Goal: Task Accomplishment & Management: Manage account settings

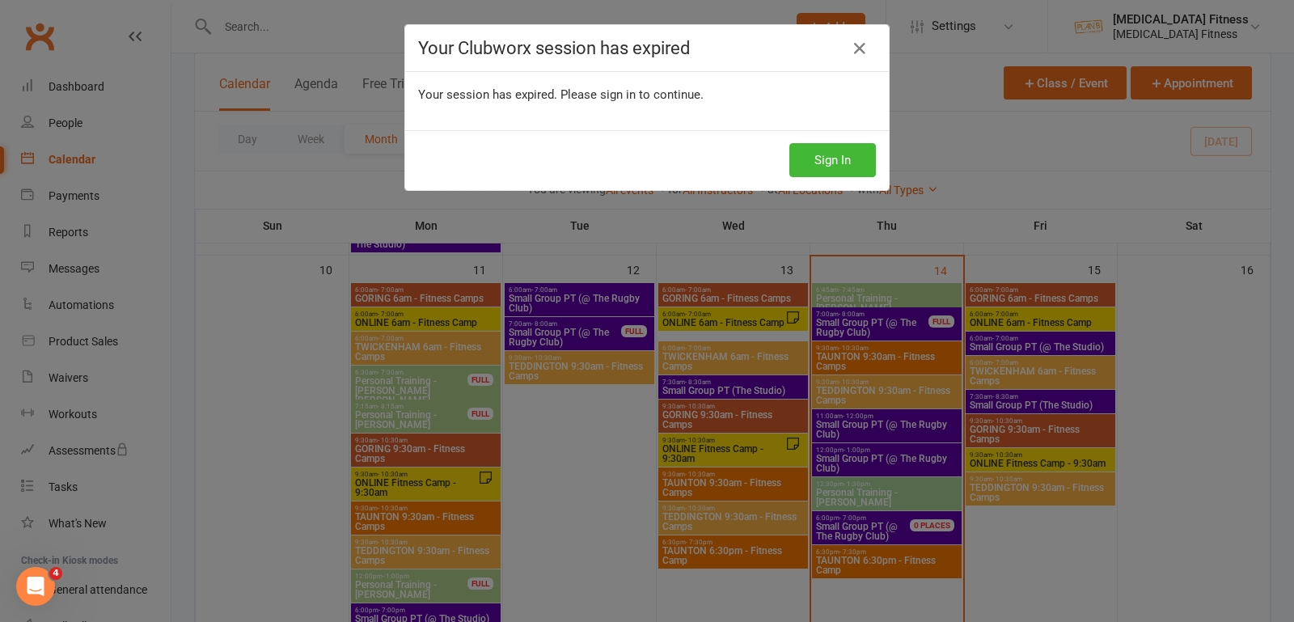
click at [800, 182] on div "Sign In" at bounding box center [646, 160] width 483 height 60
click at [801, 174] on button "Sign In" at bounding box center [832, 160] width 87 height 34
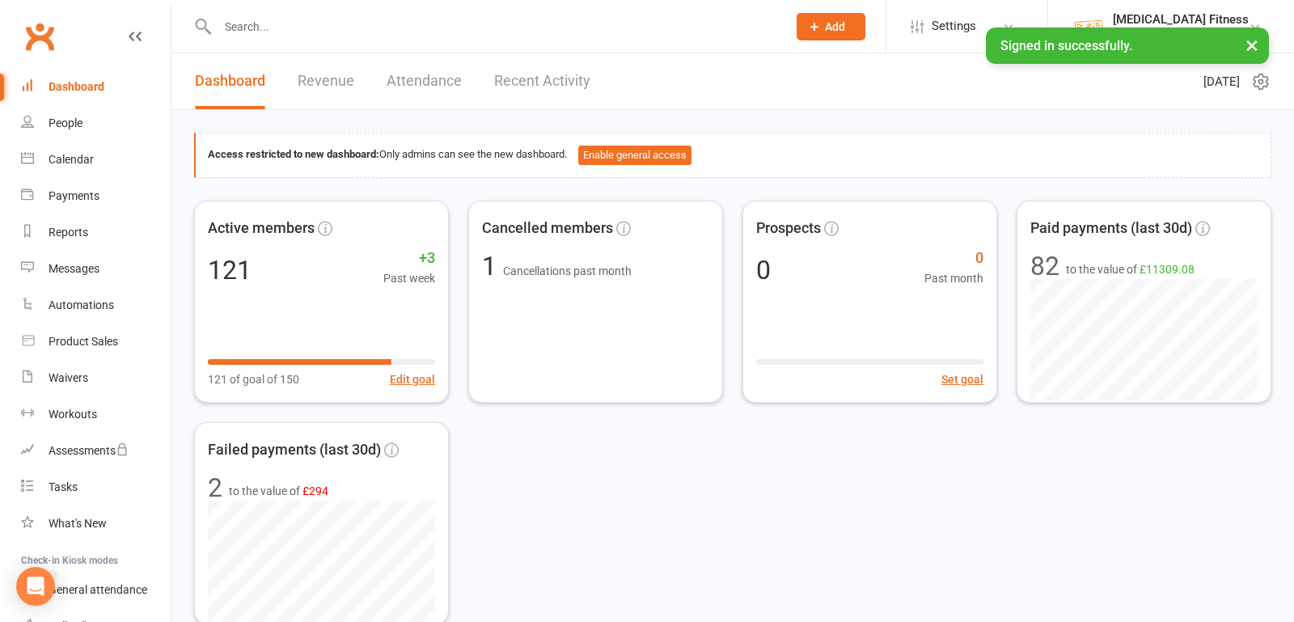
click at [308, 24] on input "text" at bounding box center [494, 26] width 563 height 23
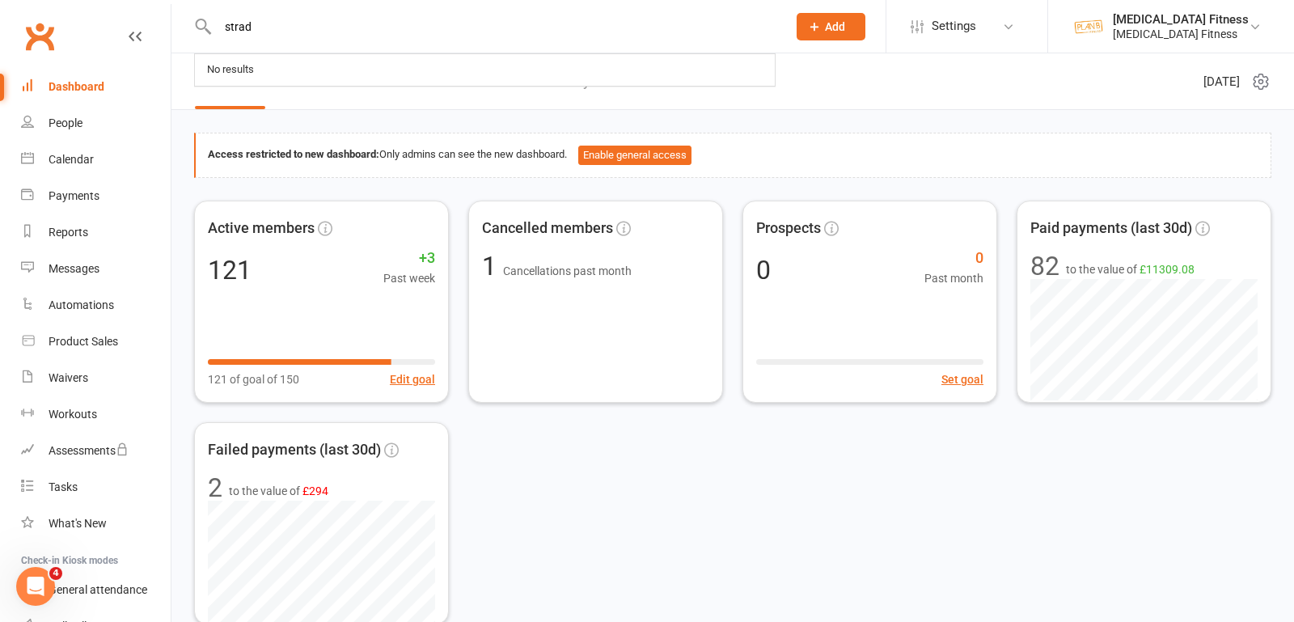
type input "strad"
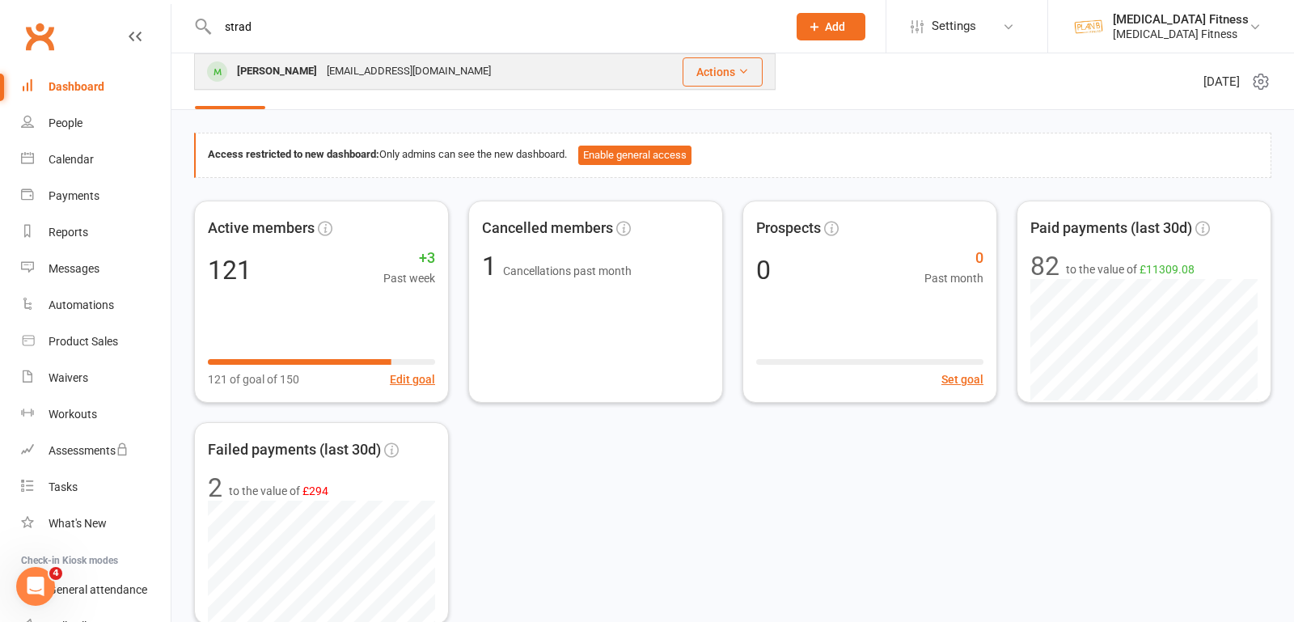
click at [322, 78] on div "[EMAIL_ADDRESS][DOMAIN_NAME]" at bounding box center [409, 71] width 174 height 23
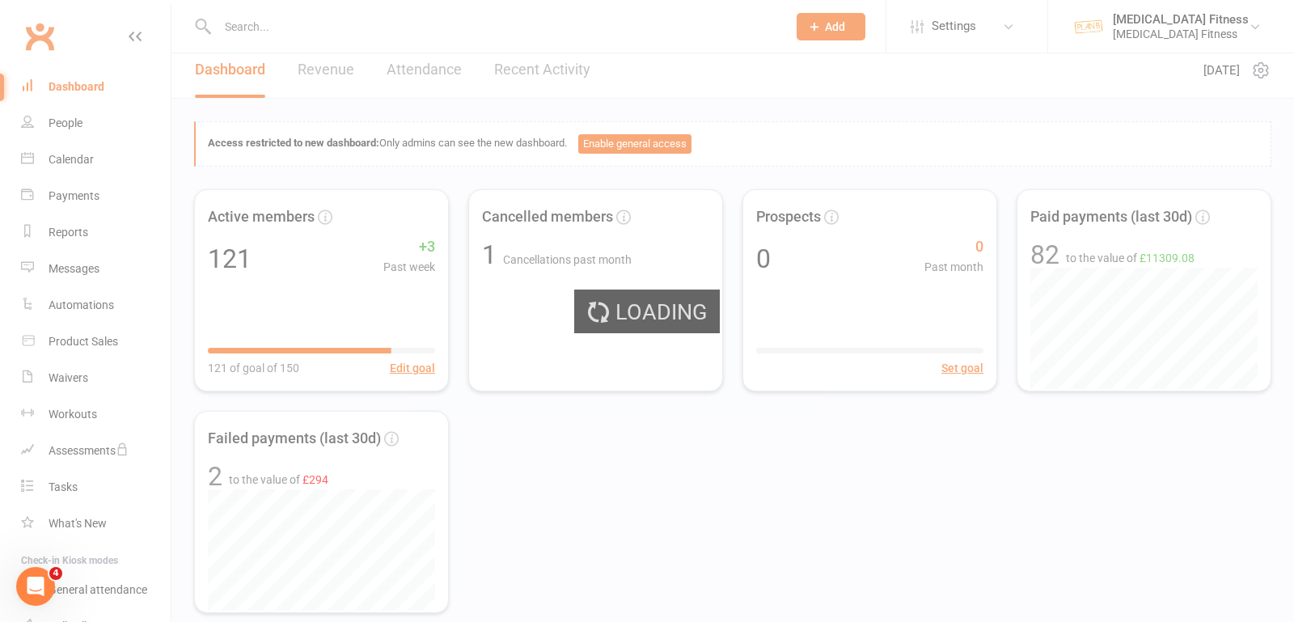
scroll to position [17, 0]
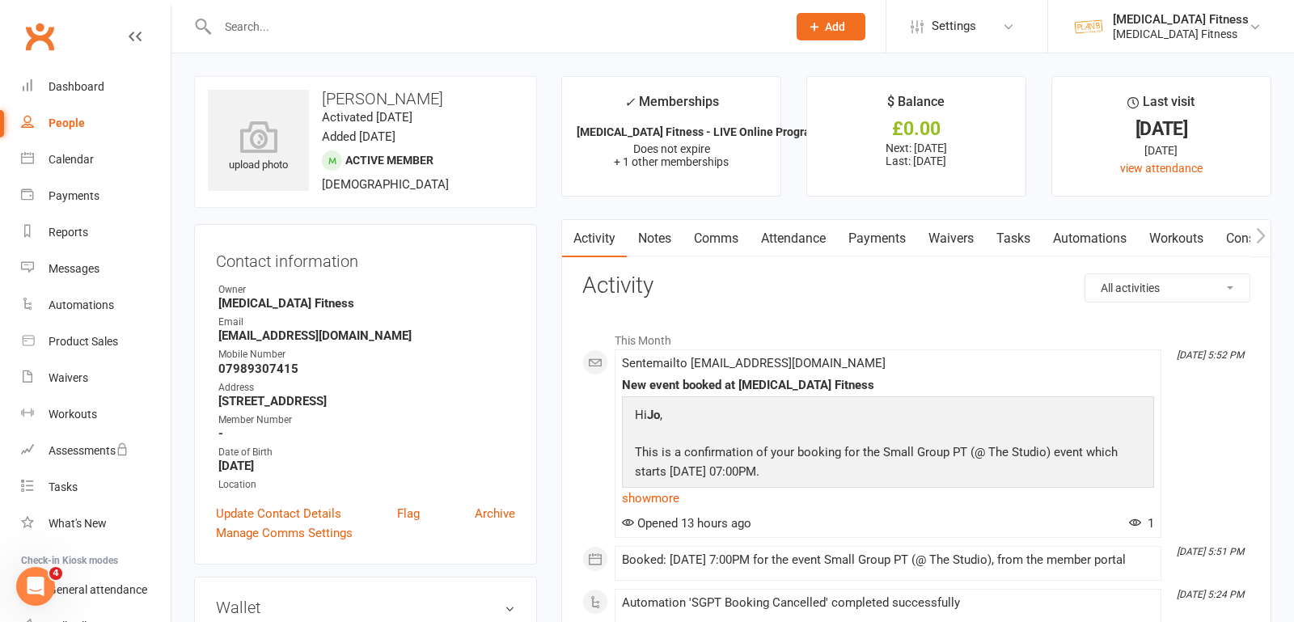
click at [863, 231] on link "Payments" at bounding box center [877, 238] width 80 height 37
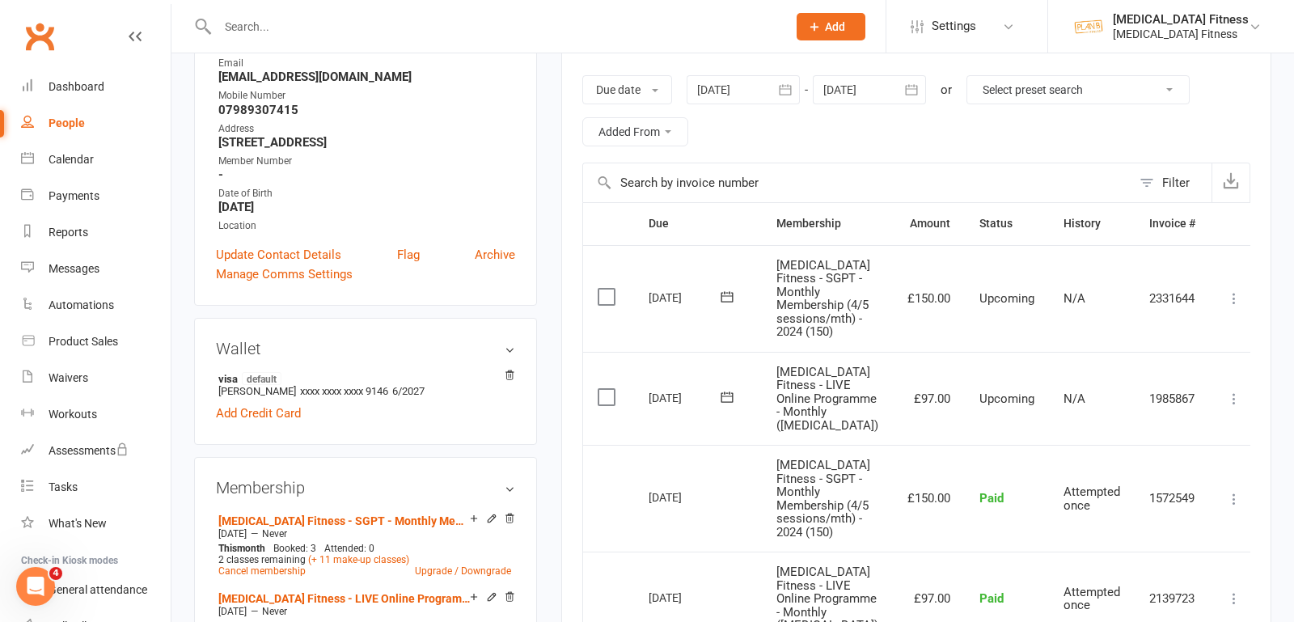
scroll to position [260, 0]
click at [1226, 294] on icon at bounding box center [1234, 297] width 16 height 16
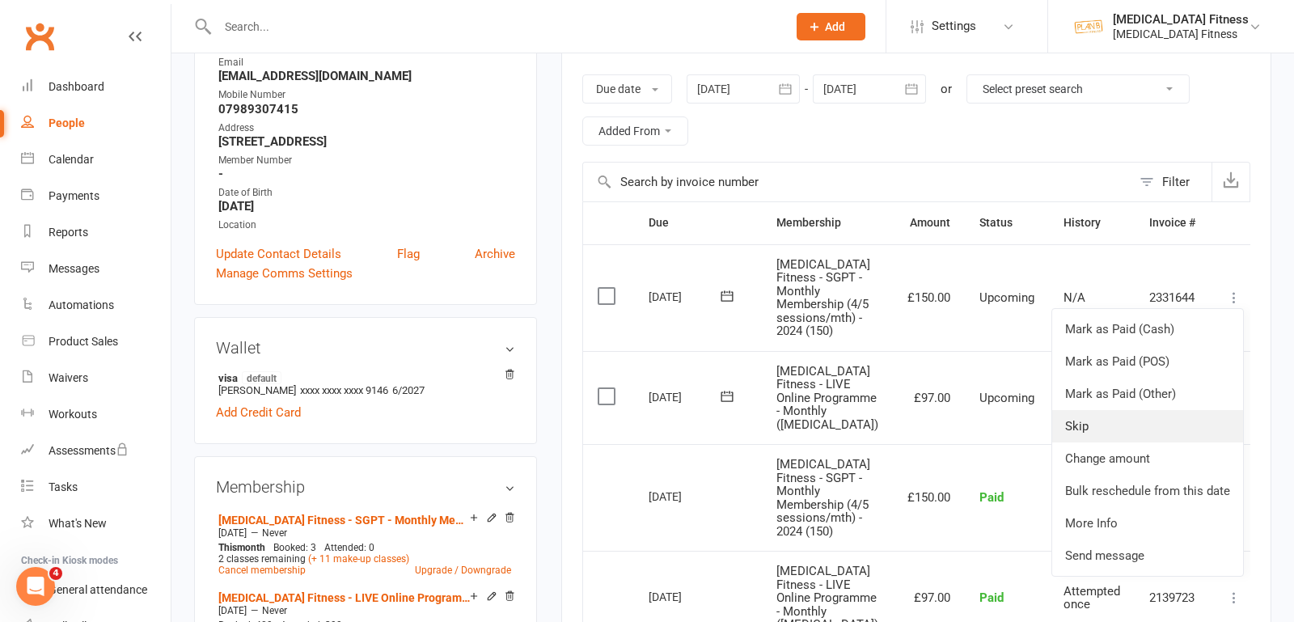
click at [1063, 421] on link "Skip" at bounding box center [1147, 426] width 191 height 32
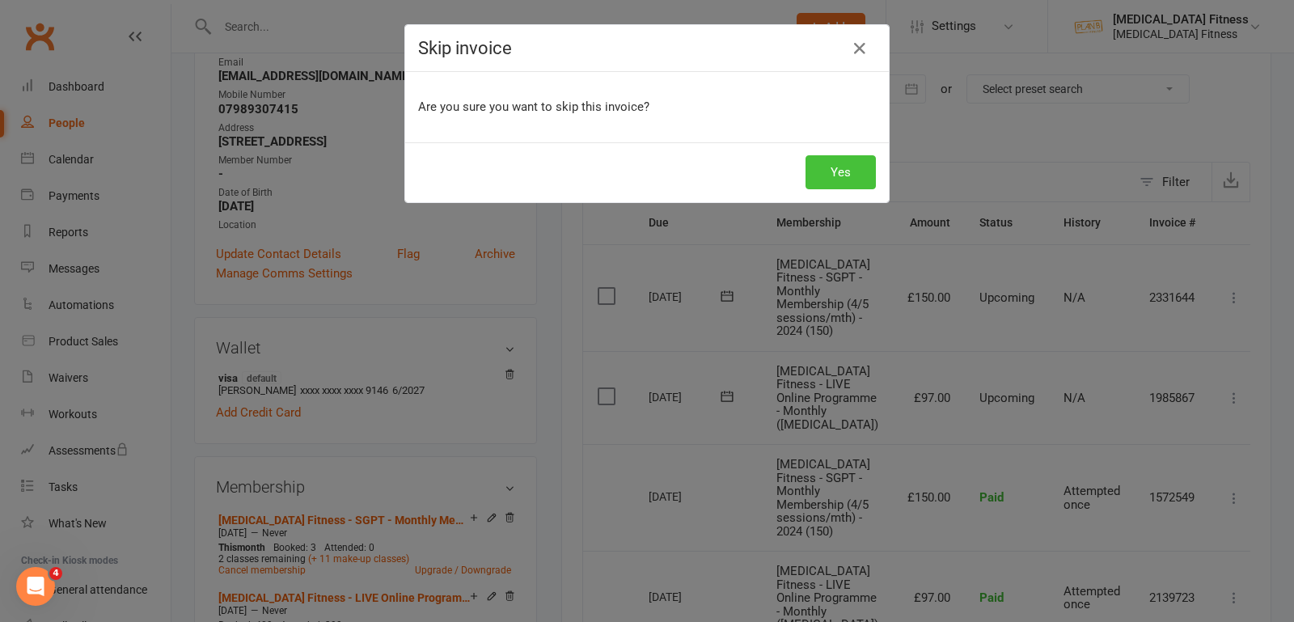
click at [826, 170] on button "Yes" at bounding box center [840, 172] width 70 height 34
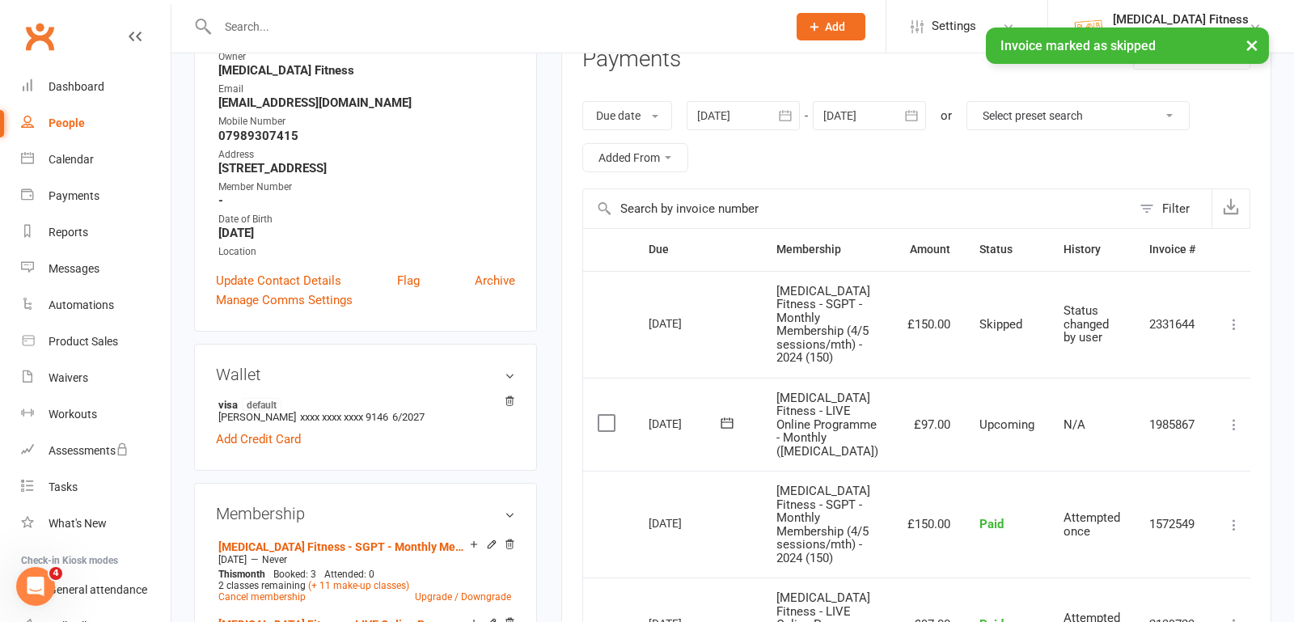
scroll to position [230, 0]
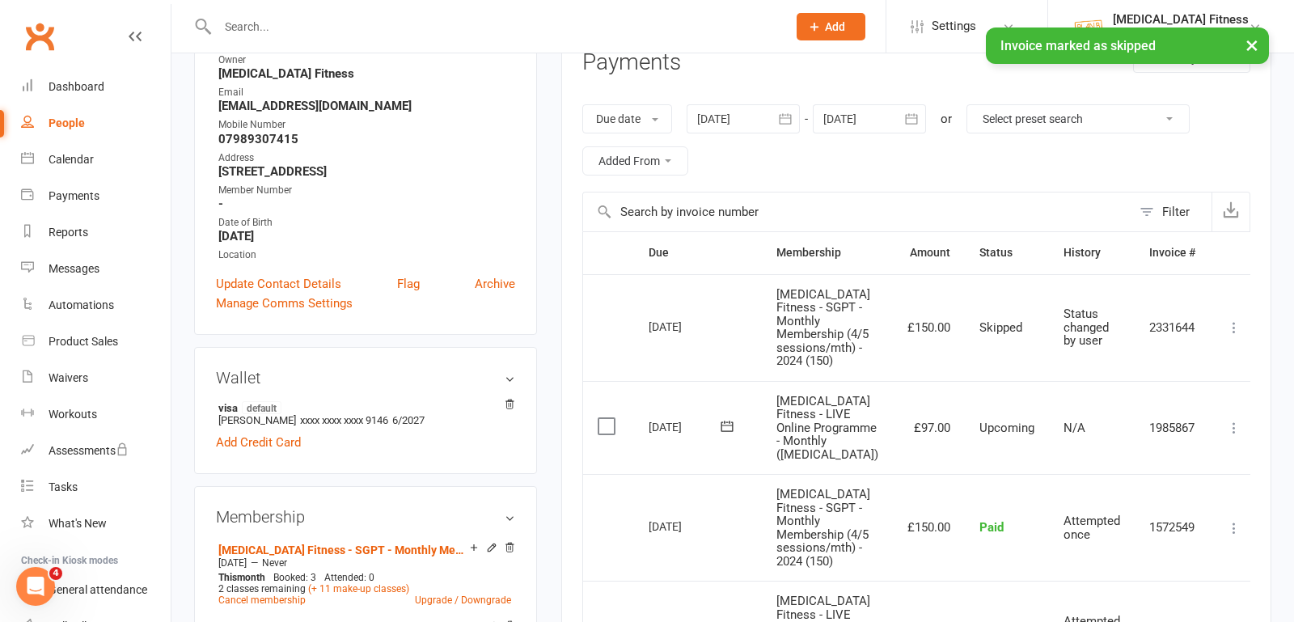
click at [911, 127] on button "button" at bounding box center [911, 118] width 29 height 29
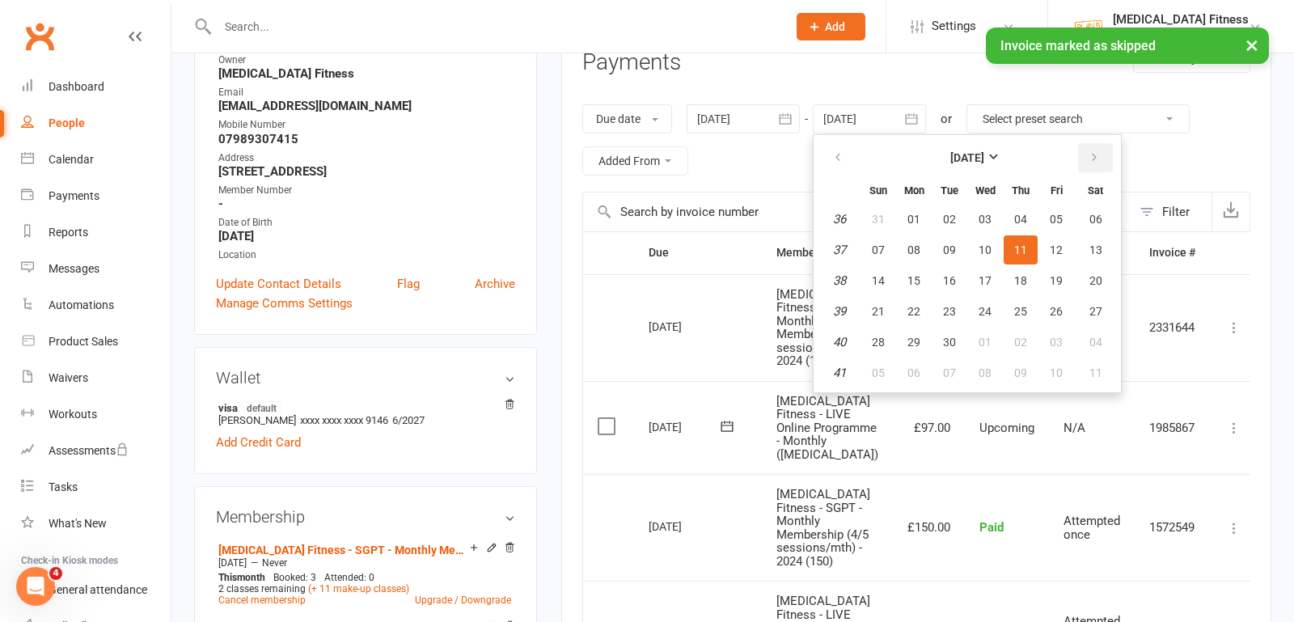
click at [1088, 151] on icon "button" at bounding box center [1093, 157] width 11 height 13
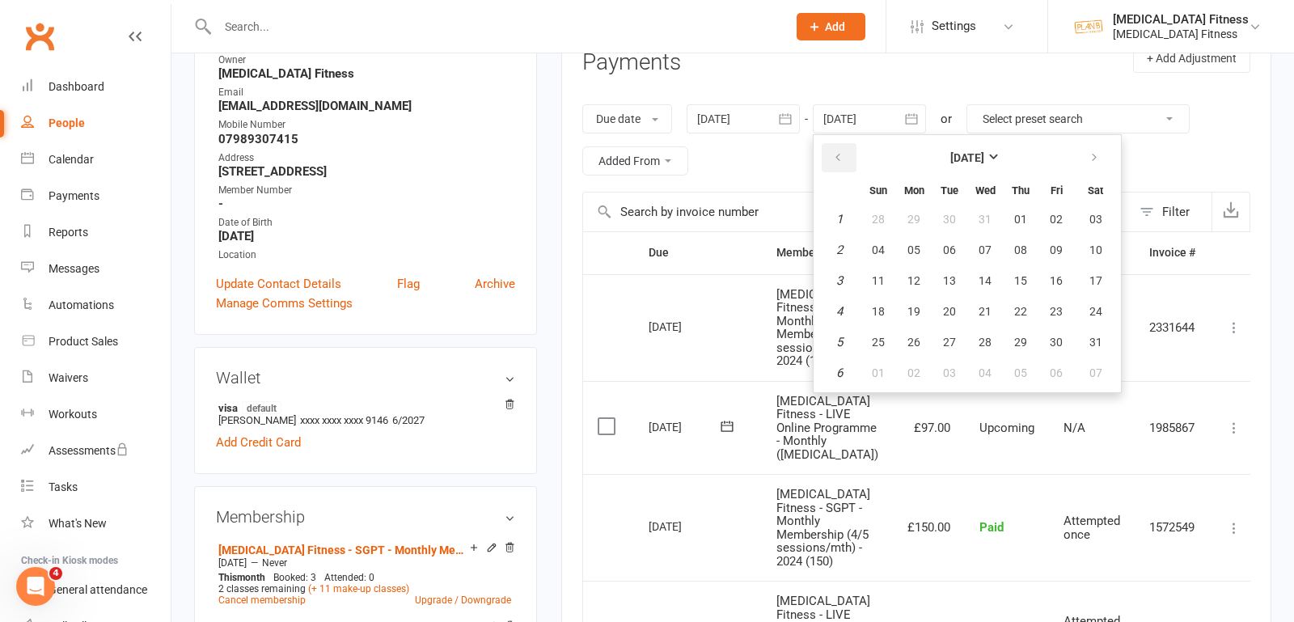
click at [838, 157] on icon "button" at bounding box center [837, 157] width 11 height 13
click at [974, 336] on button "31" at bounding box center [985, 341] width 34 height 29
type input "31 Dec 2025"
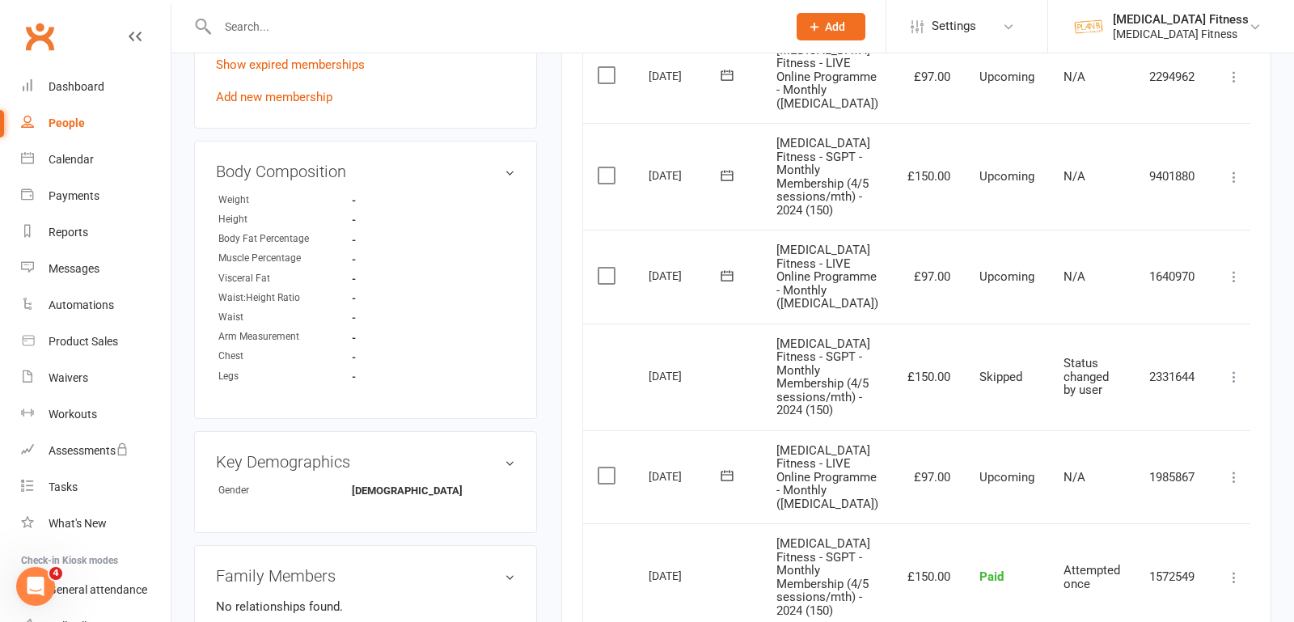
scroll to position [876, 0]
click at [1226, 169] on icon at bounding box center [1234, 175] width 16 height 16
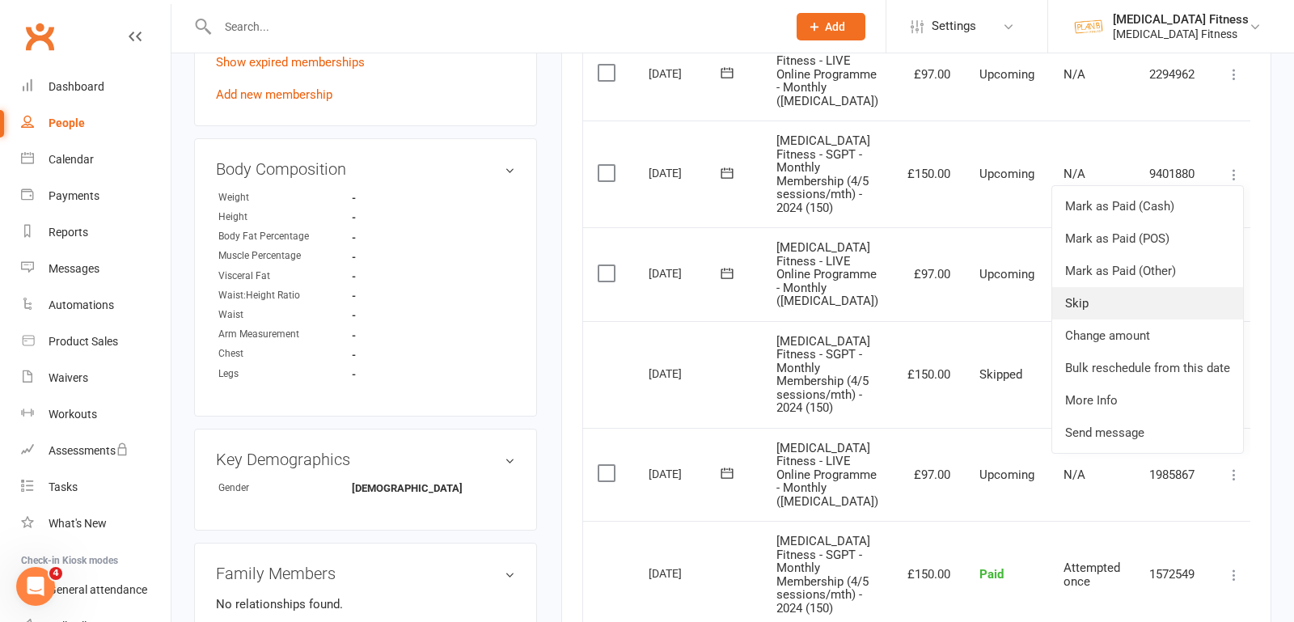
click at [1117, 287] on link "Skip" at bounding box center [1147, 303] width 191 height 32
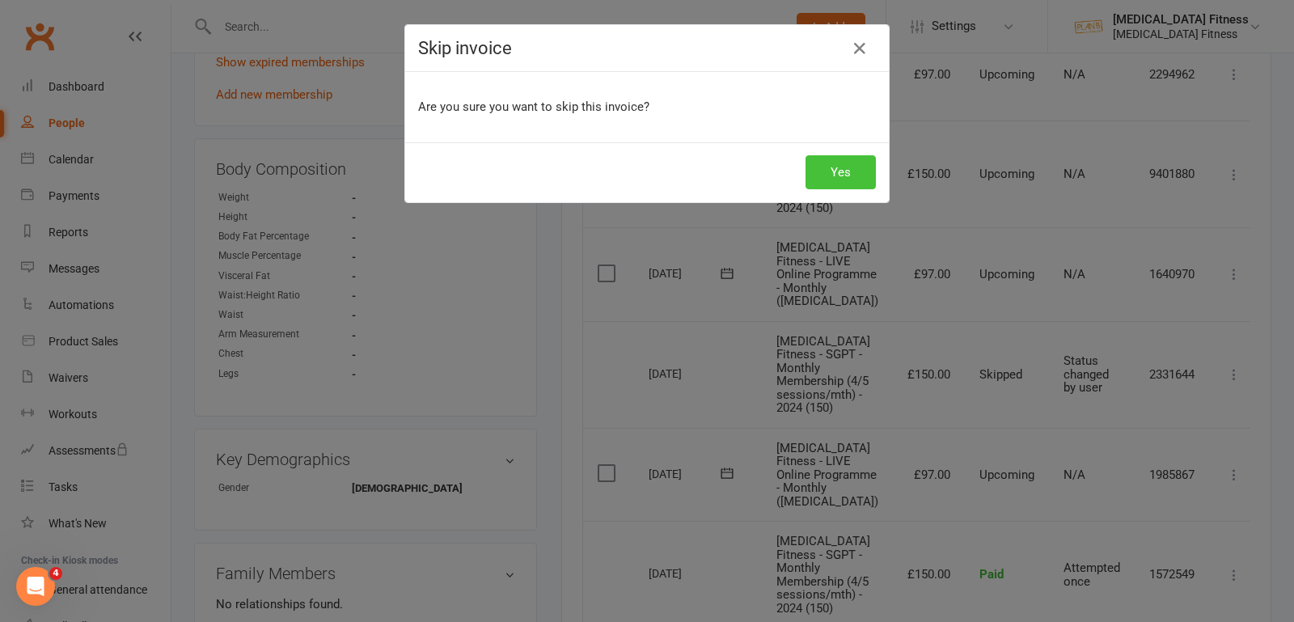
click at [845, 160] on button "Yes" at bounding box center [840, 172] width 70 height 34
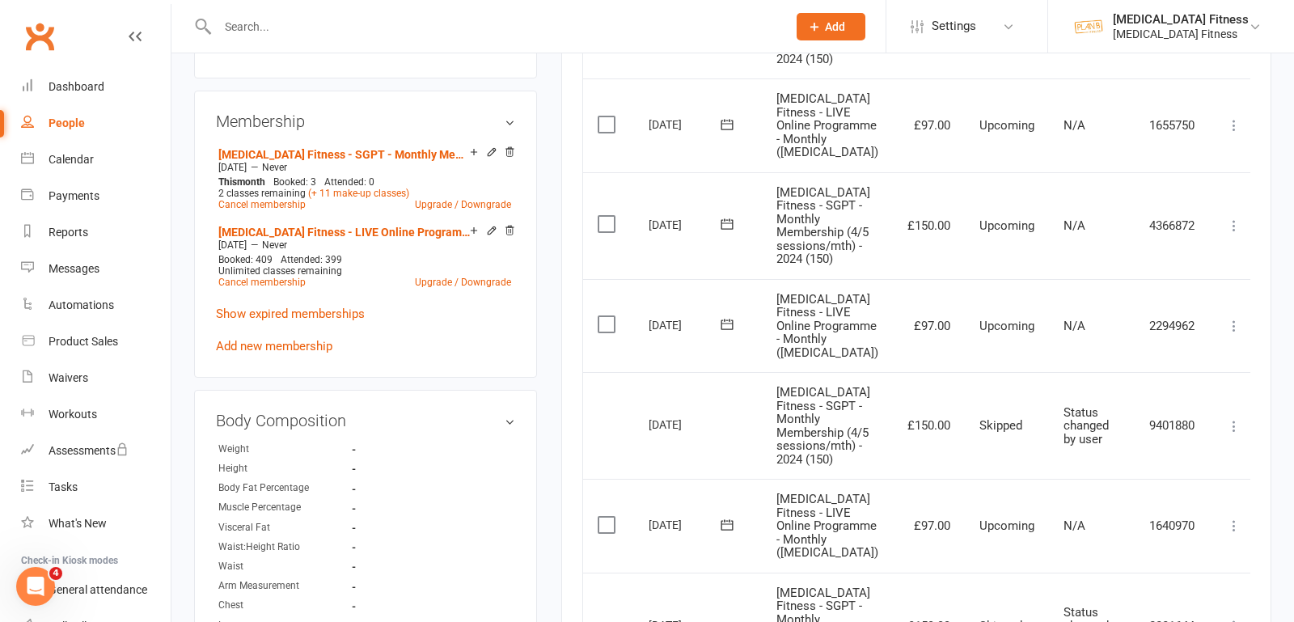
scroll to position [623, 0]
click at [1226, 223] on icon at bounding box center [1234, 227] width 16 height 16
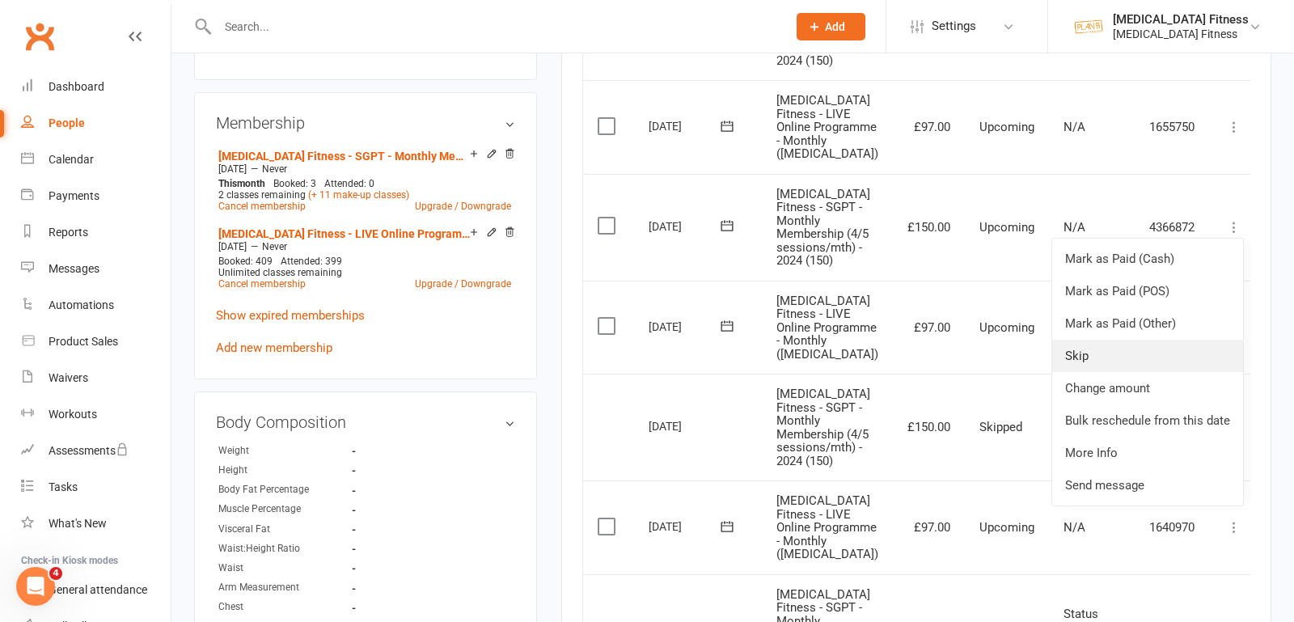
click at [1119, 340] on link "Skip" at bounding box center [1147, 356] width 191 height 32
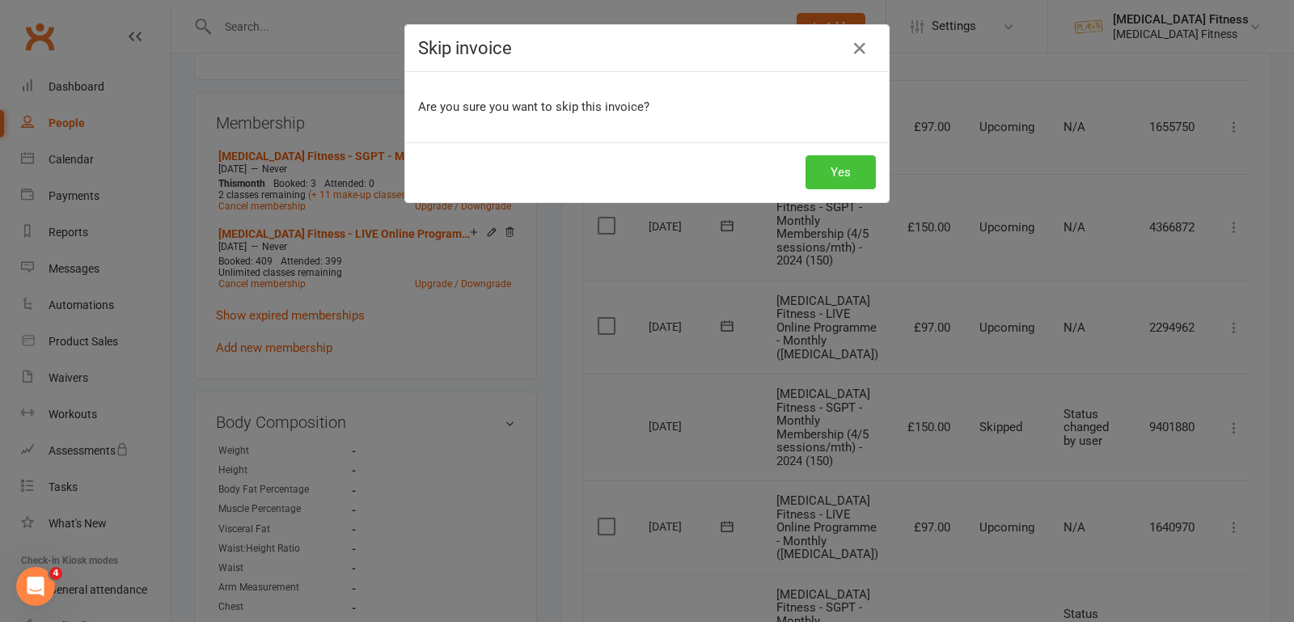
click at [847, 169] on button "Yes" at bounding box center [840, 172] width 70 height 34
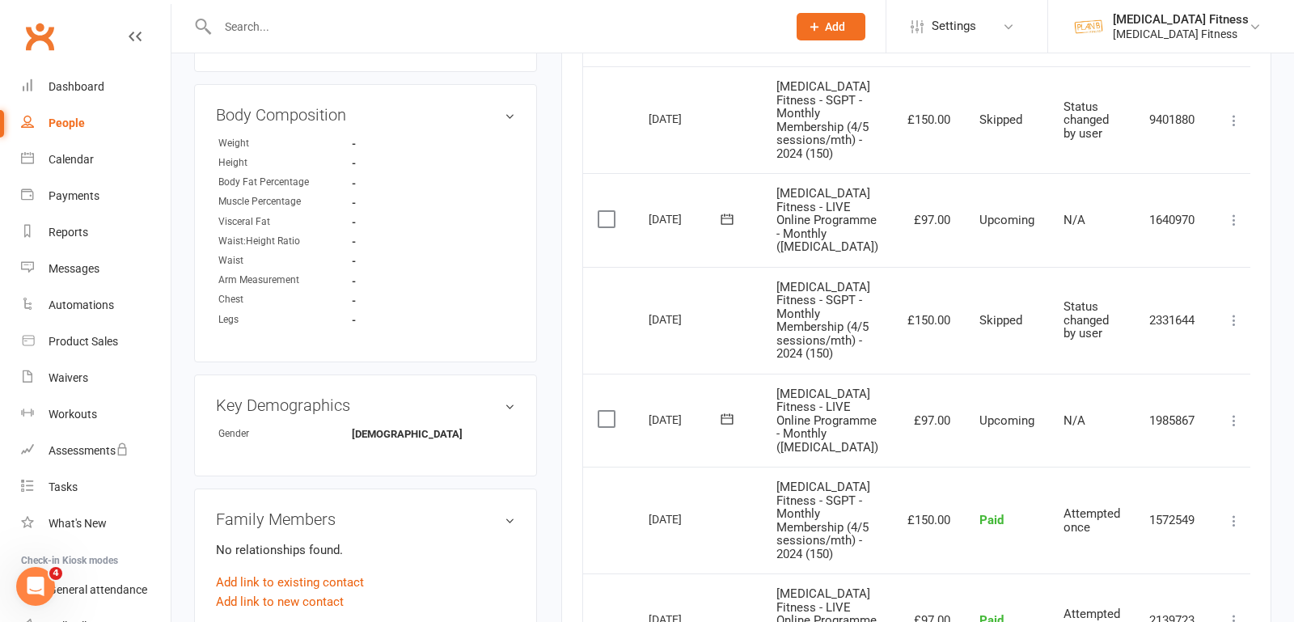
scroll to position [914, 0]
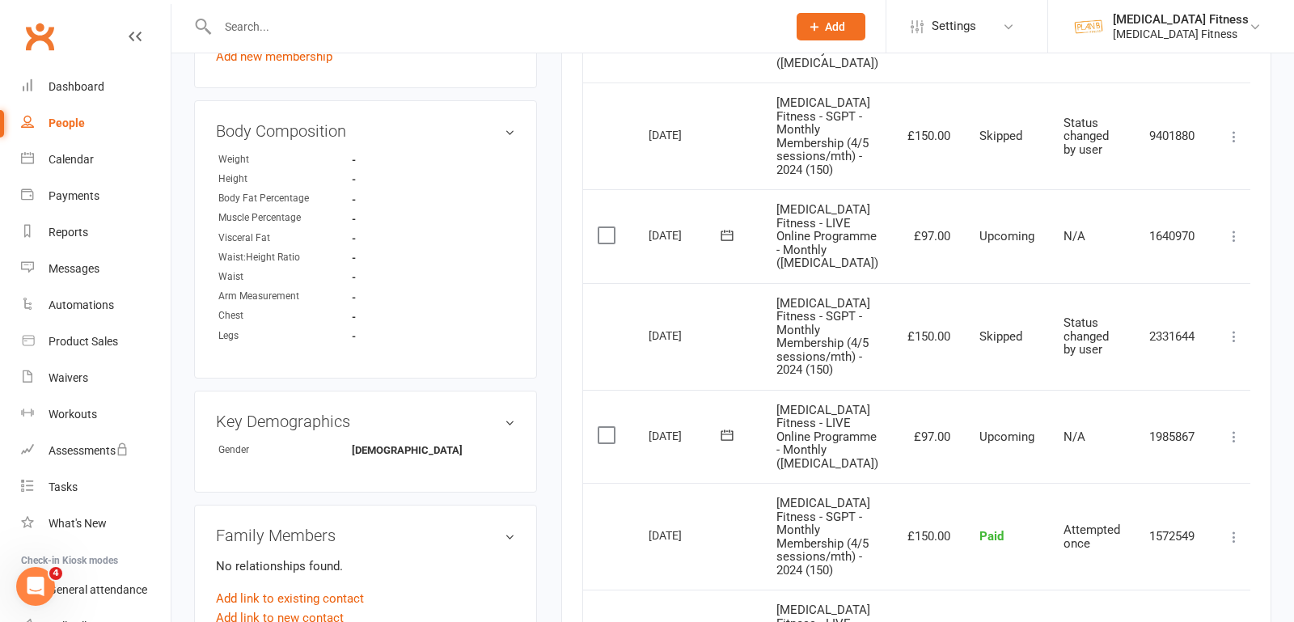
click at [1226, 230] on icon at bounding box center [1234, 236] width 16 height 16
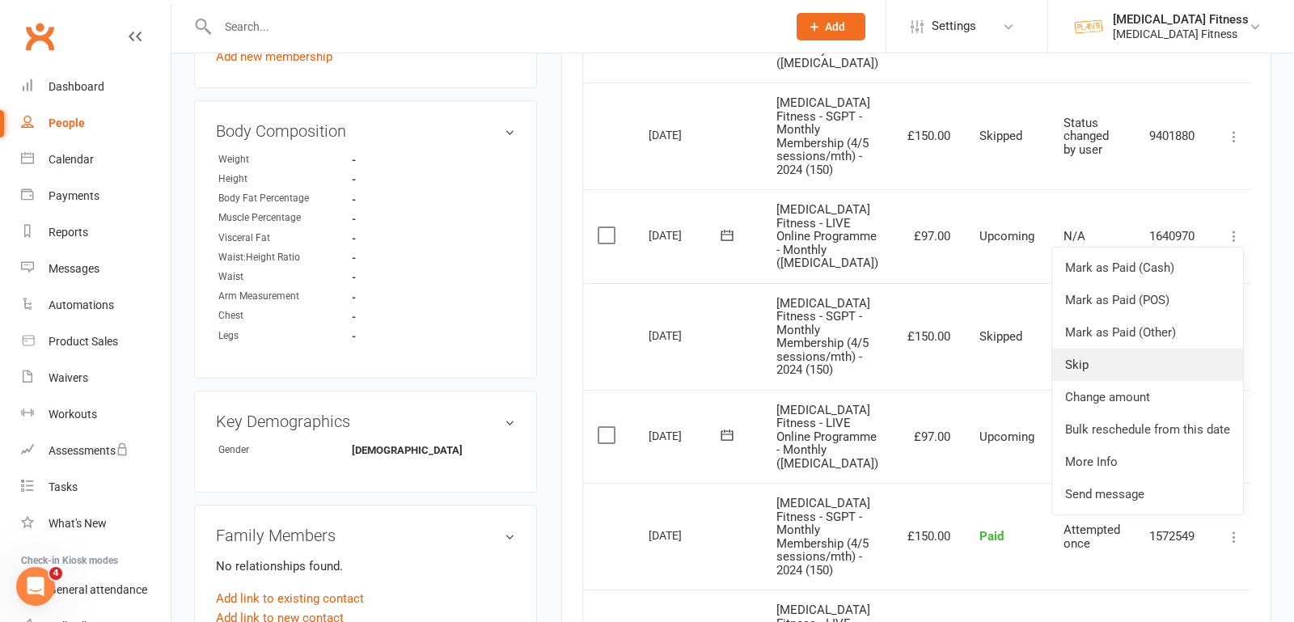
click at [1128, 353] on link "Skip" at bounding box center [1147, 364] width 191 height 32
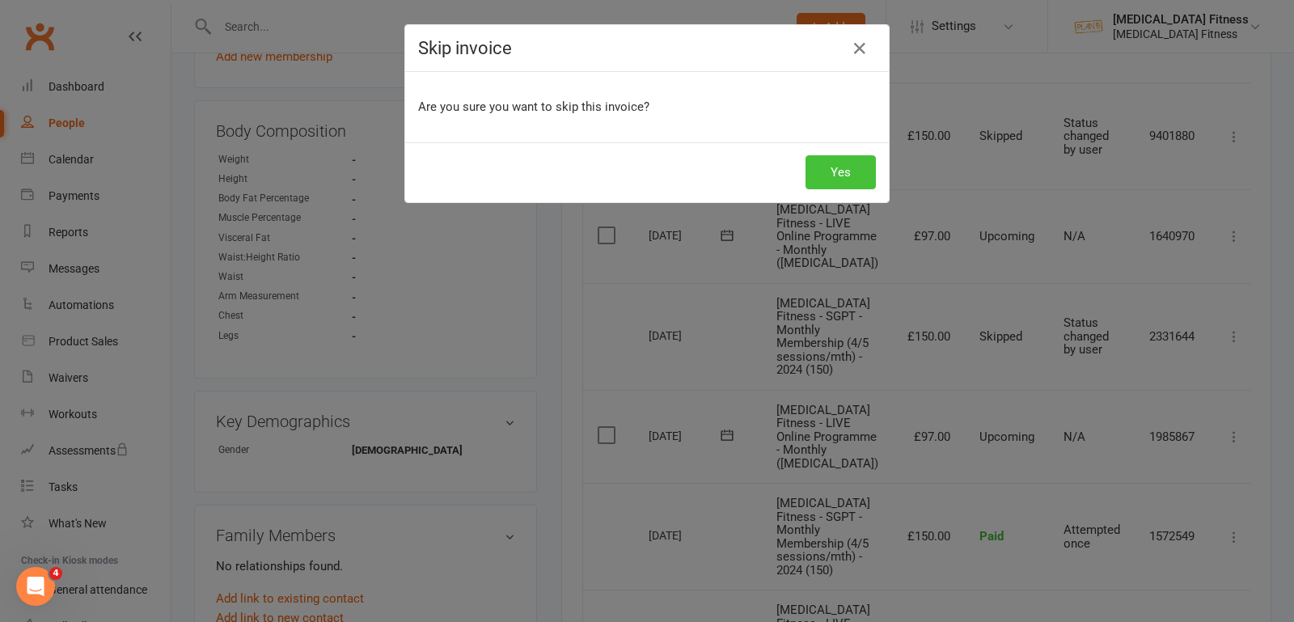
click at [848, 165] on button "Yes" at bounding box center [840, 172] width 70 height 34
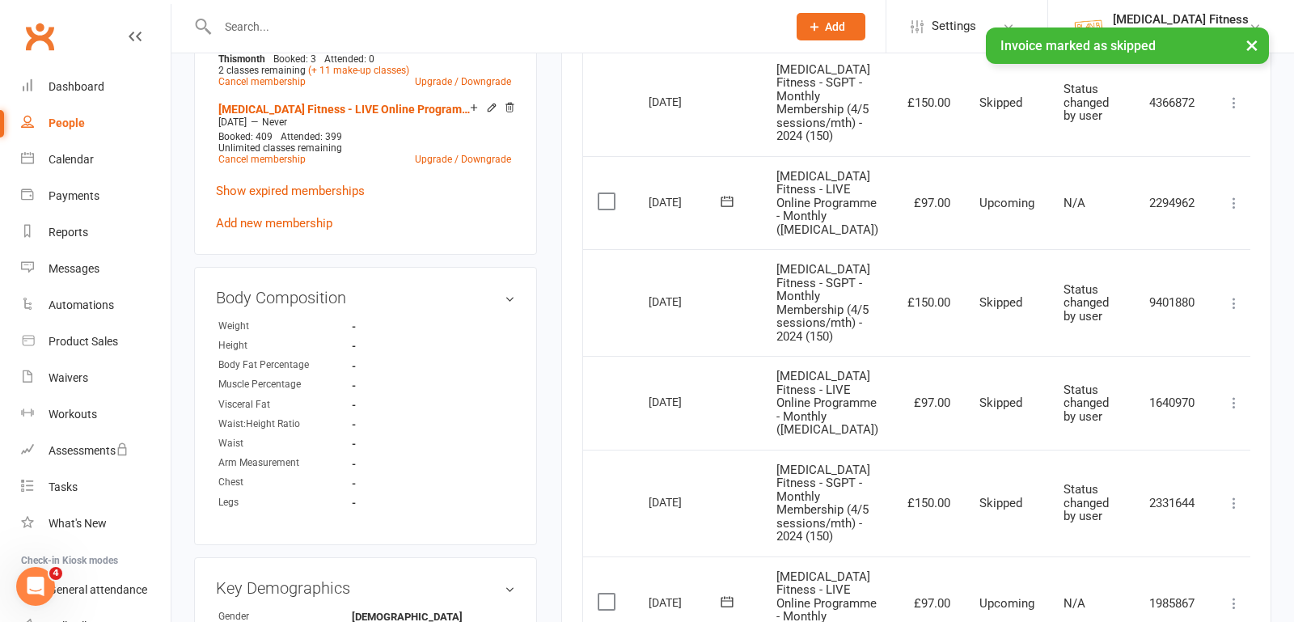
scroll to position [746, 0]
click at [1226, 200] on icon at bounding box center [1234, 204] width 16 height 16
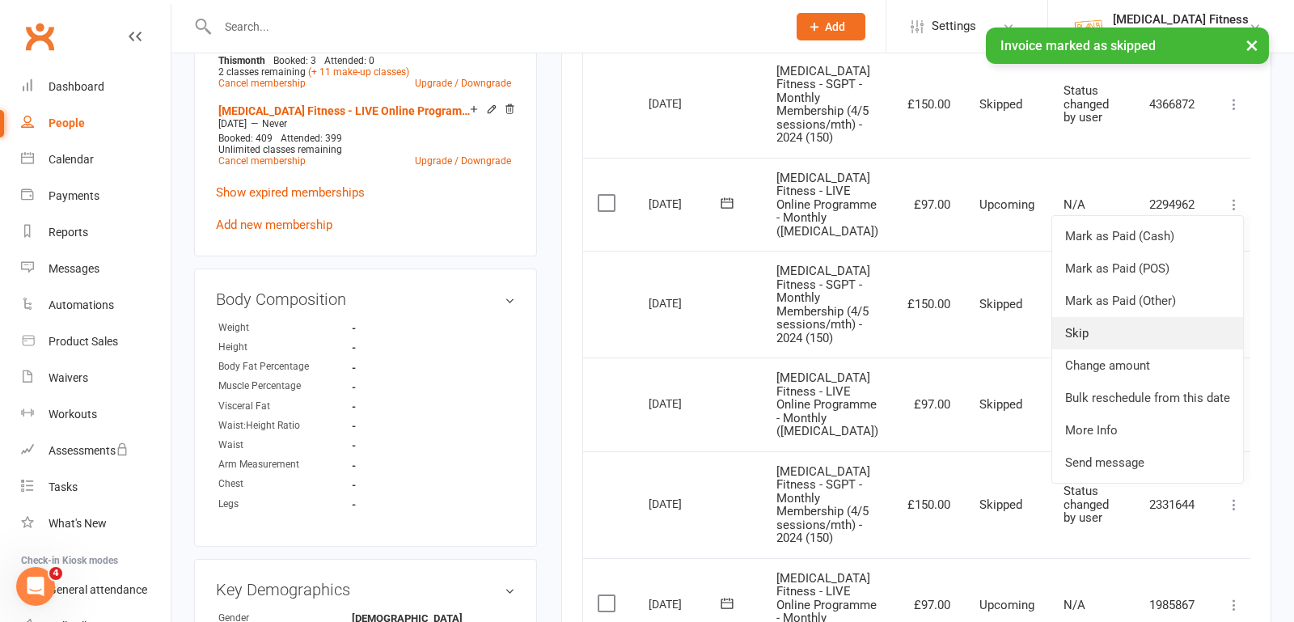
click at [1125, 318] on link "Skip" at bounding box center [1147, 333] width 191 height 32
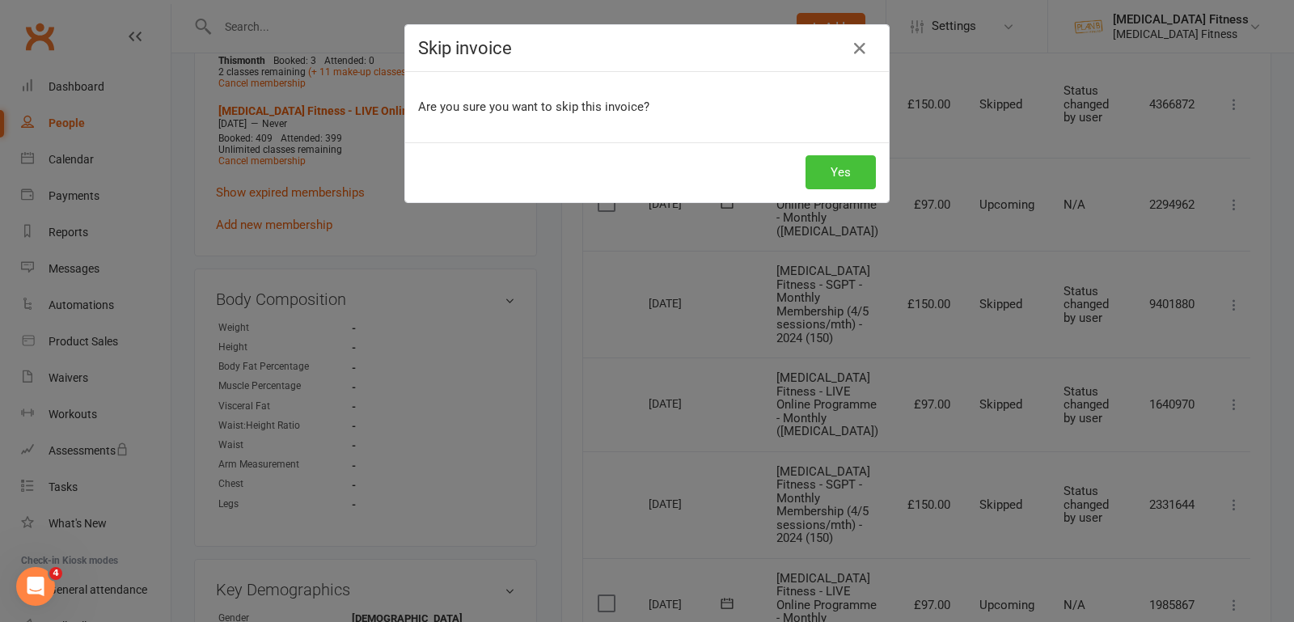
click at [870, 163] on button "Yes" at bounding box center [840, 172] width 70 height 34
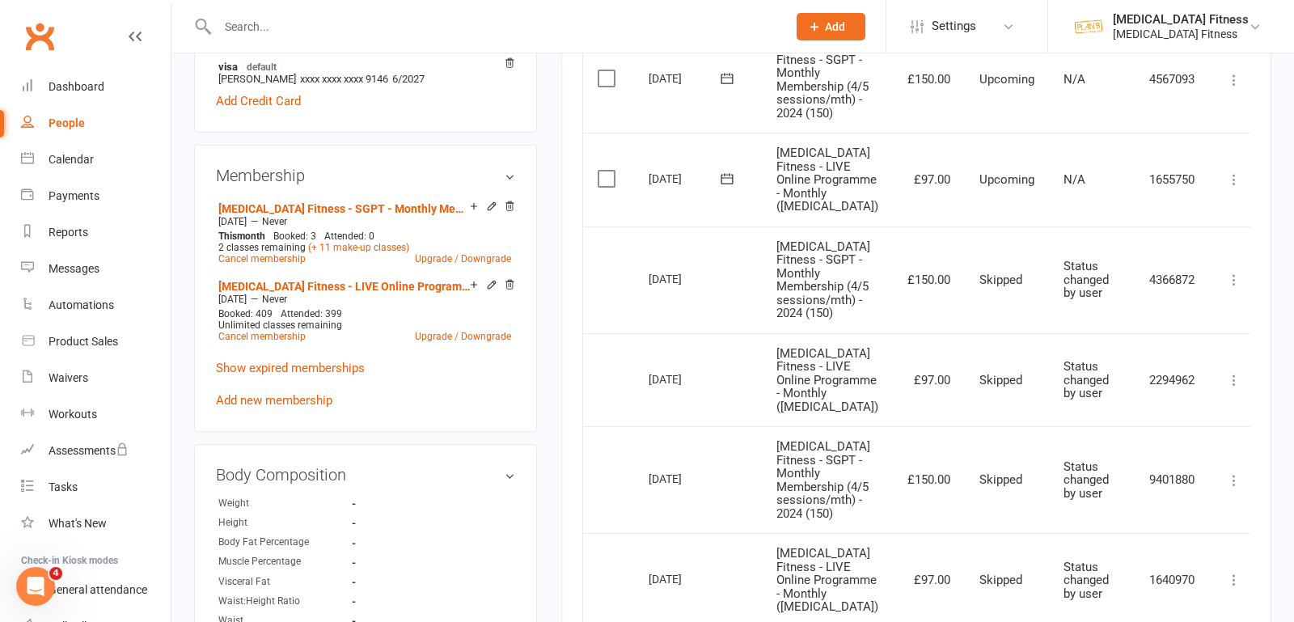
scroll to position [546, 0]
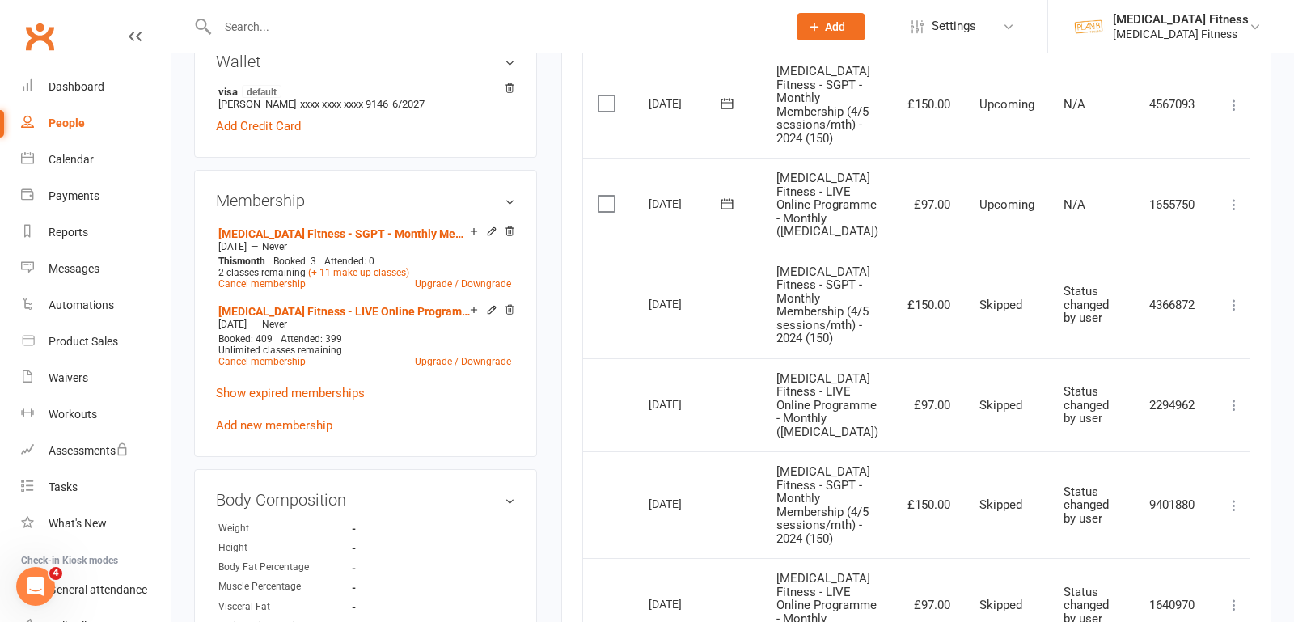
click at [1226, 201] on icon at bounding box center [1234, 204] width 16 height 16
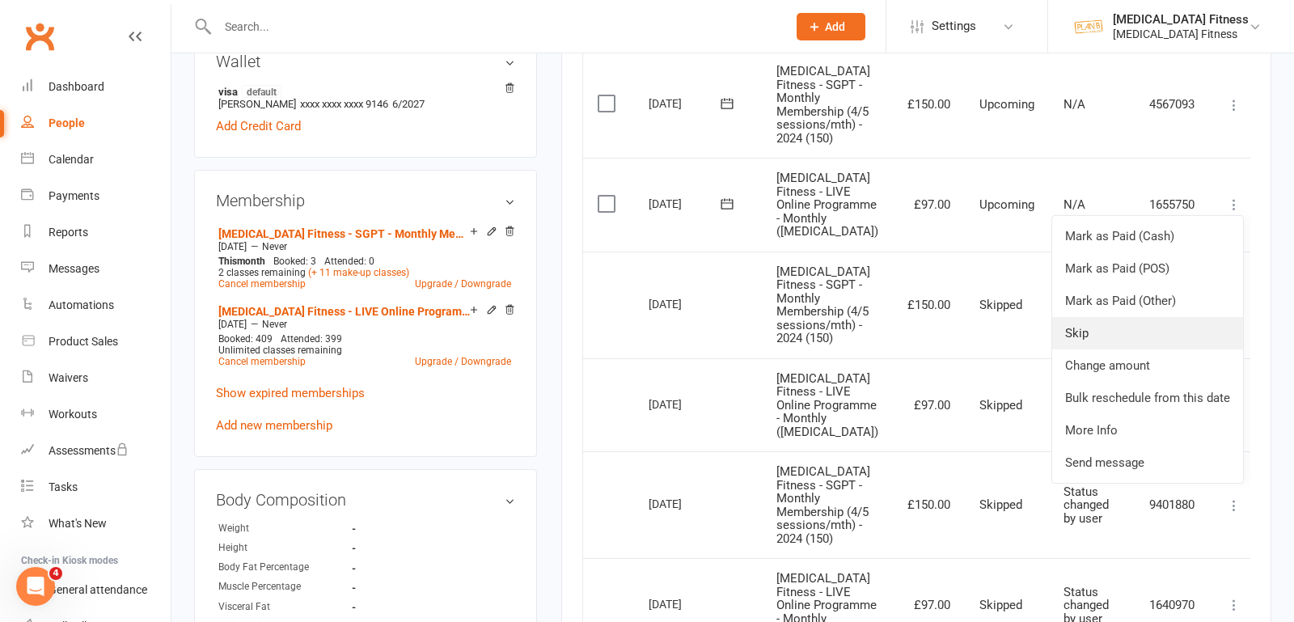
click at [1118, 331] on link "Skip" at bounding box center [1147, 333] width 191 height 32
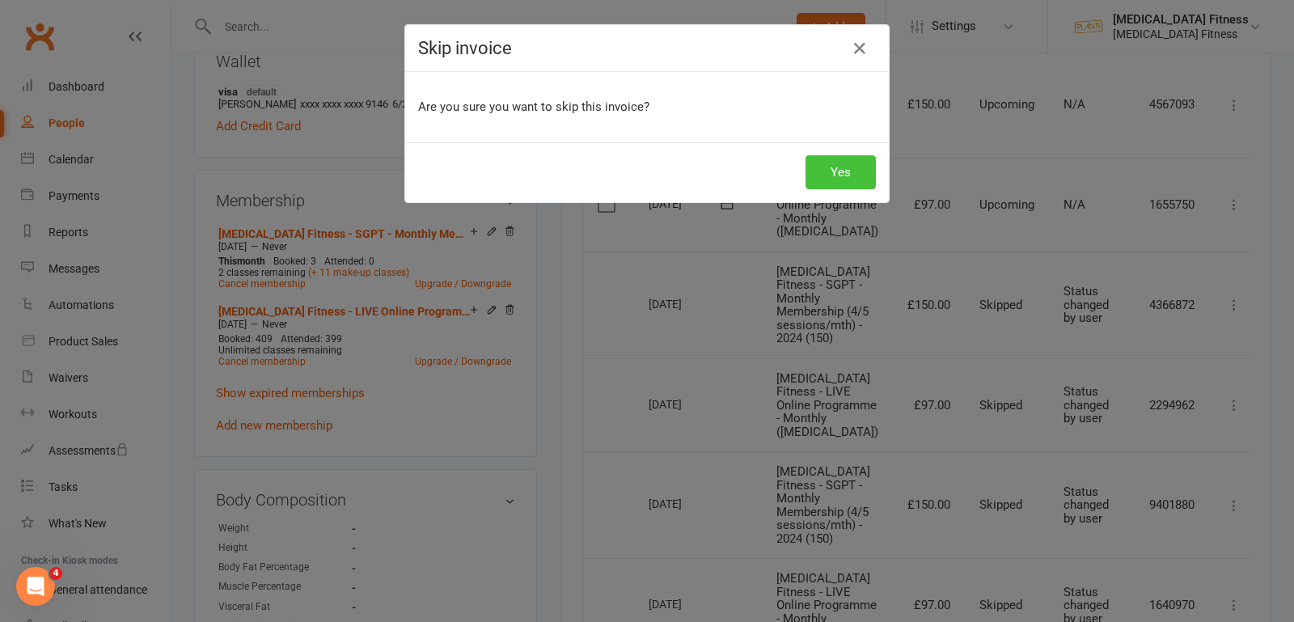
click at [849, 167] on button "Yes" at bounding box center [840, 172] width 70 height 34
